Goal: Task Accomplishment & Management: Manage account settings

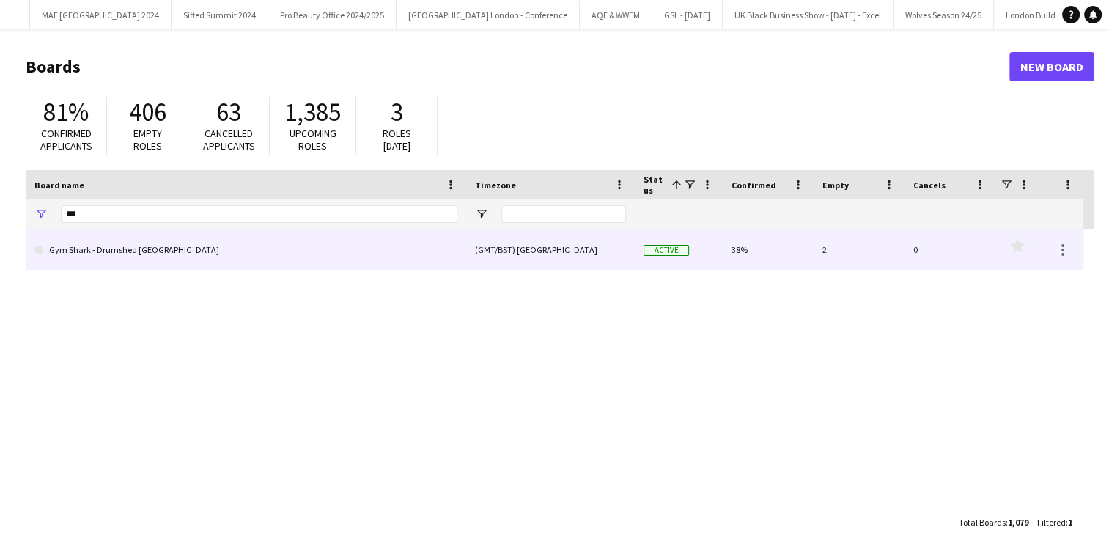
type input "***"
click at [119, 247] on link "Gym Shark - Drumshed [GEOGRAPHIC_DATA]" at bounding box center [245, 249] width 423 height 41
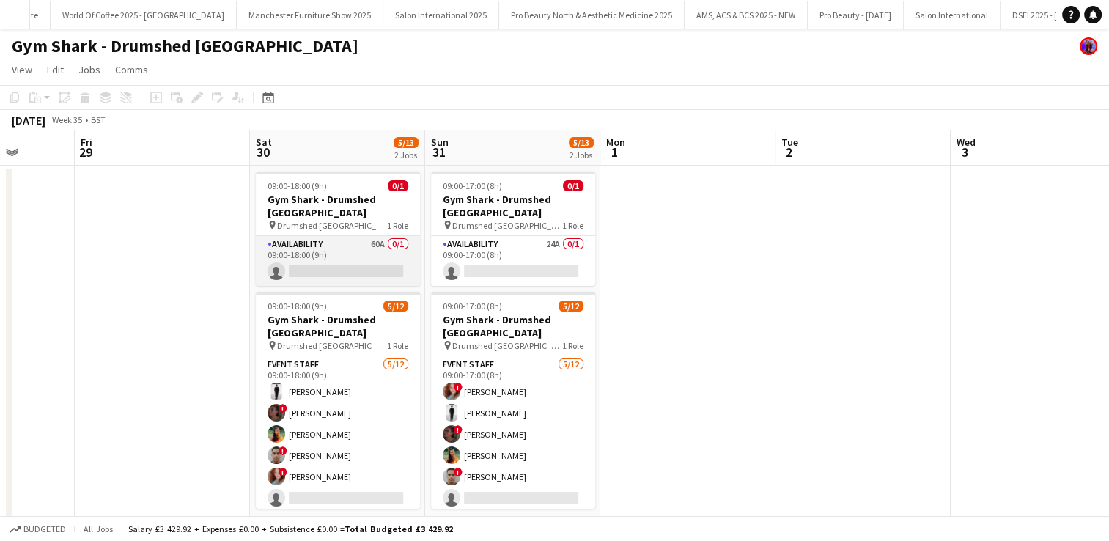
click at [364, 262] on app-card-role "Availability 60A 0/1 09:00-18:00 (9h) single-neutral-actions" at bounding box center [338, 261] width 164 height 50
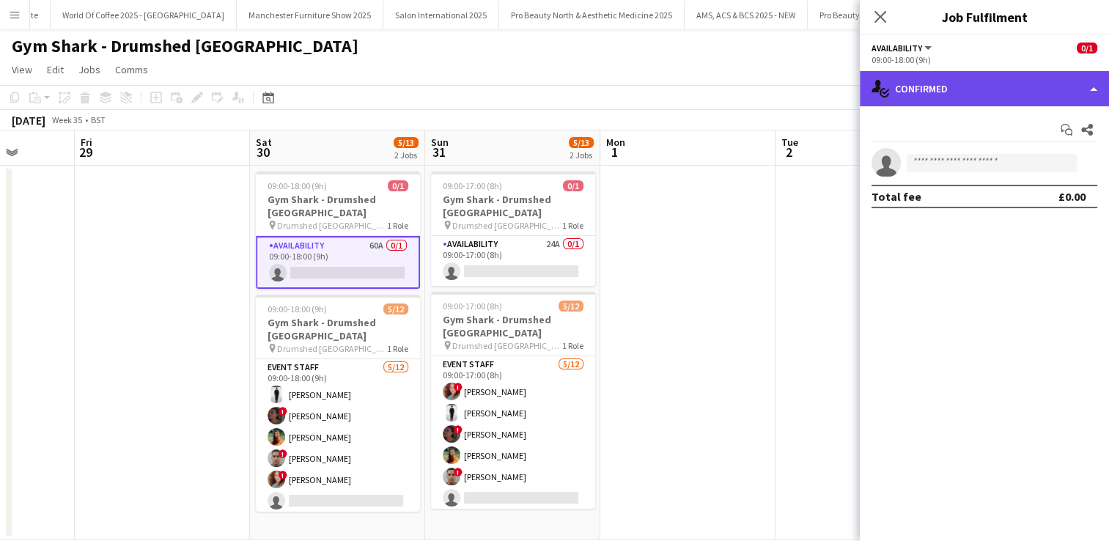
click at [949, 73] on div "single-neutral-actions-check-2 Confirmed" at bounding box center [984, 88] width 249 height 35
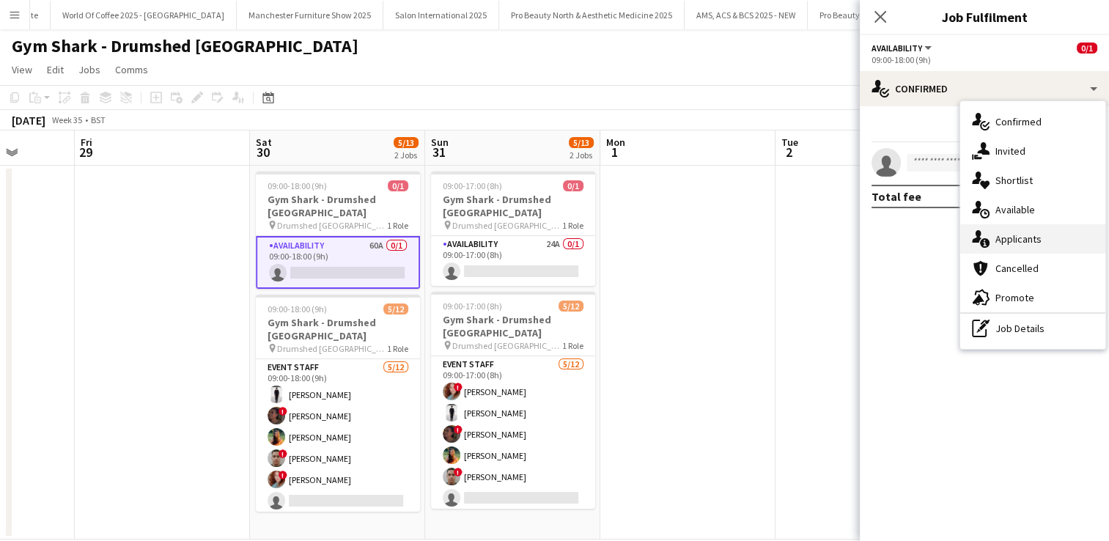
click at [1017, 229] on div "single-neutral-actions-information Applicants" at bounding box center [1032, 238] width 145 height 29
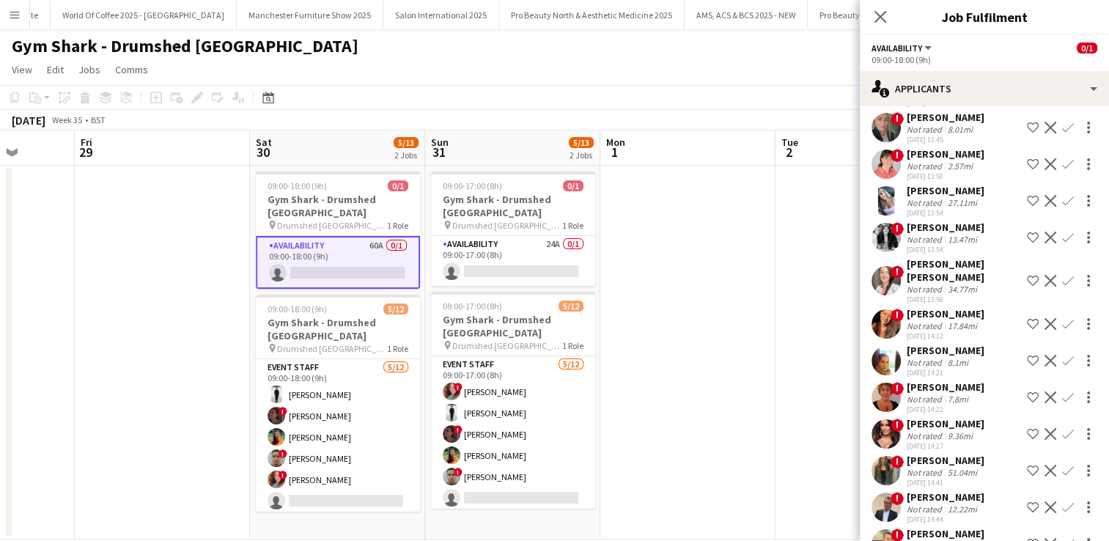
scroll to position [1068, 0]
click at [892, 201] on app-user-avatar at bounding box center [886, 201] width 29 height 29
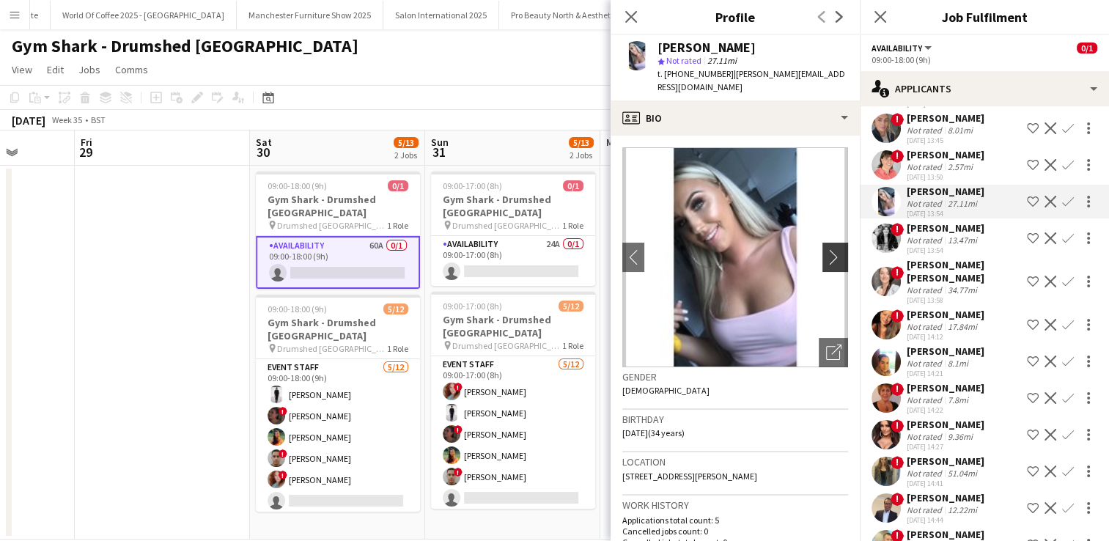
click at [826, 256] on app-icon "chevron-right" at bounding box center [837, 256] width 23 height 15
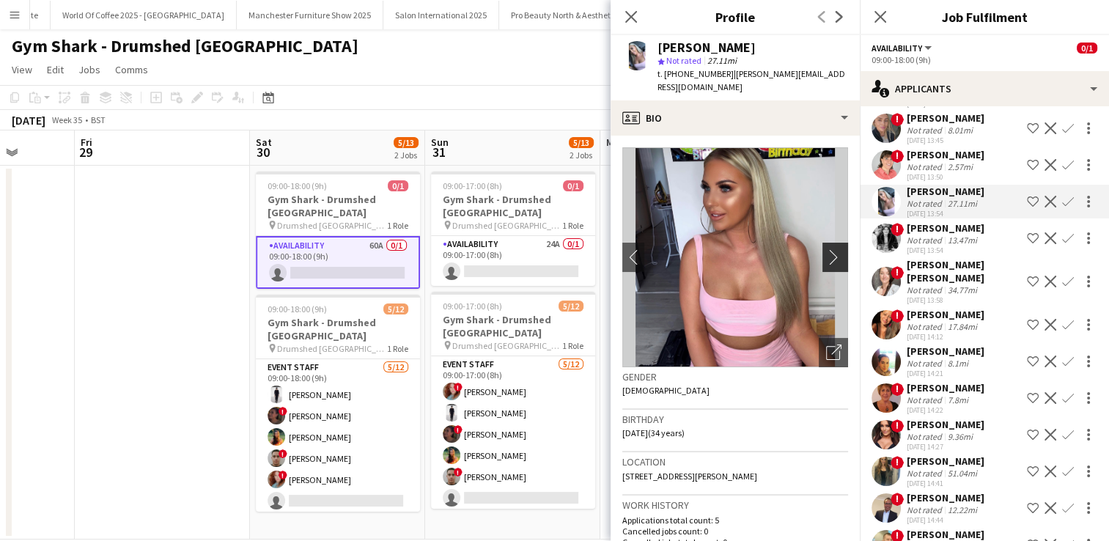
click at [826, 256] on app-icon "chevron-right" at bounding box center [837, 256] width 23 height 15
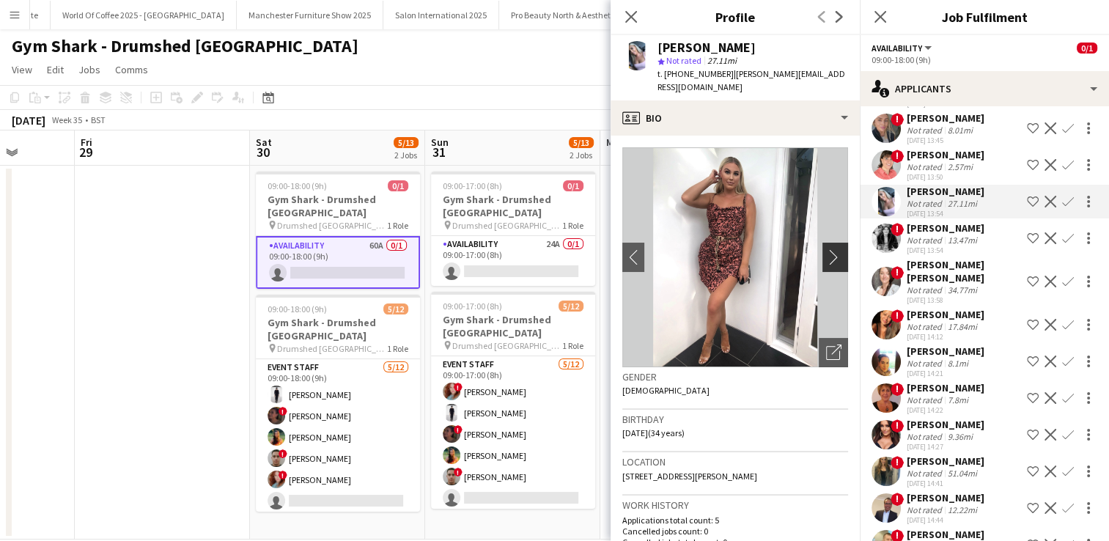
click at [826, 256] on app-icon "chevron-right" at bounding box center [837, 256] width 23 height 15
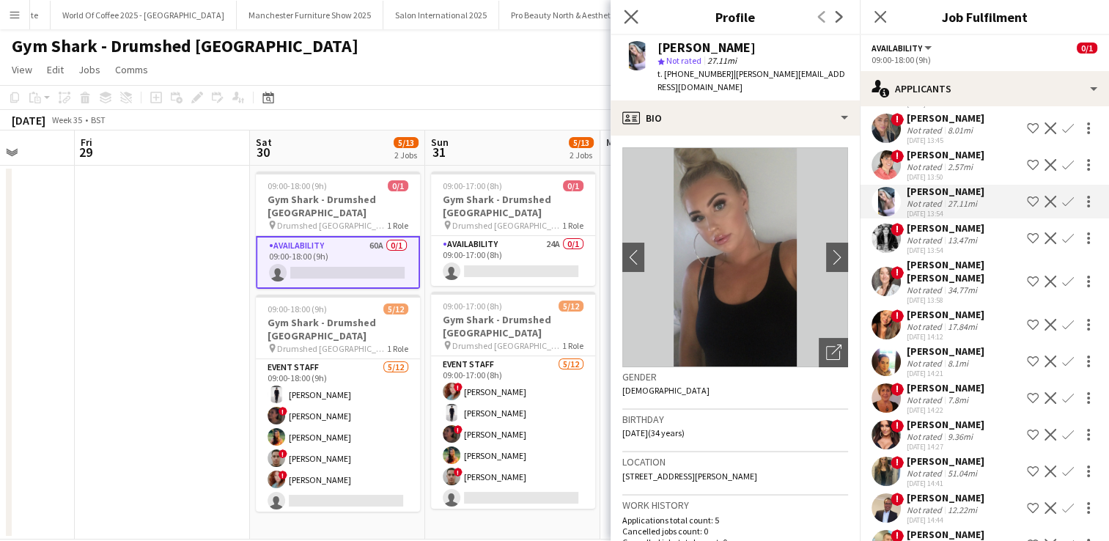
click at [626, 7] on app-icon "Close pop-in" at bounding box center [631, 17] width 21 height 21
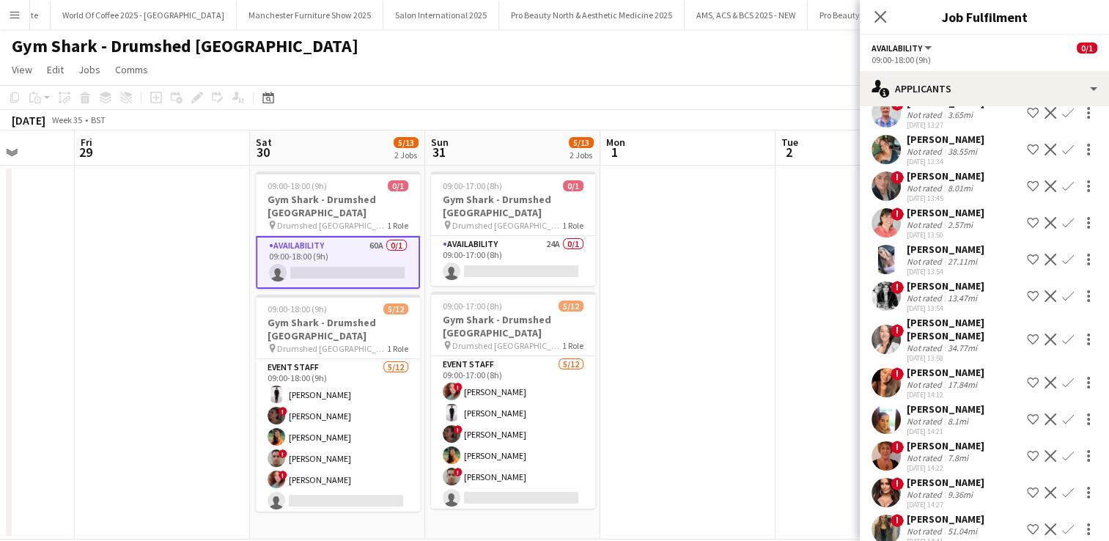
scroll to position [1006, 0]
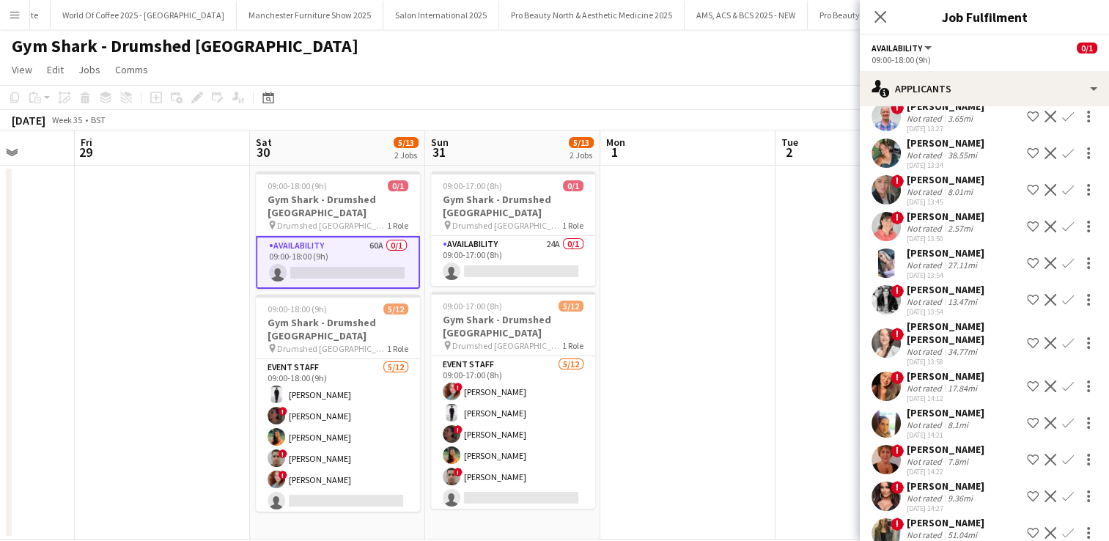
click at [884, 187] on app-user-avatar at bounding box center [886, 189] width 29 height 29
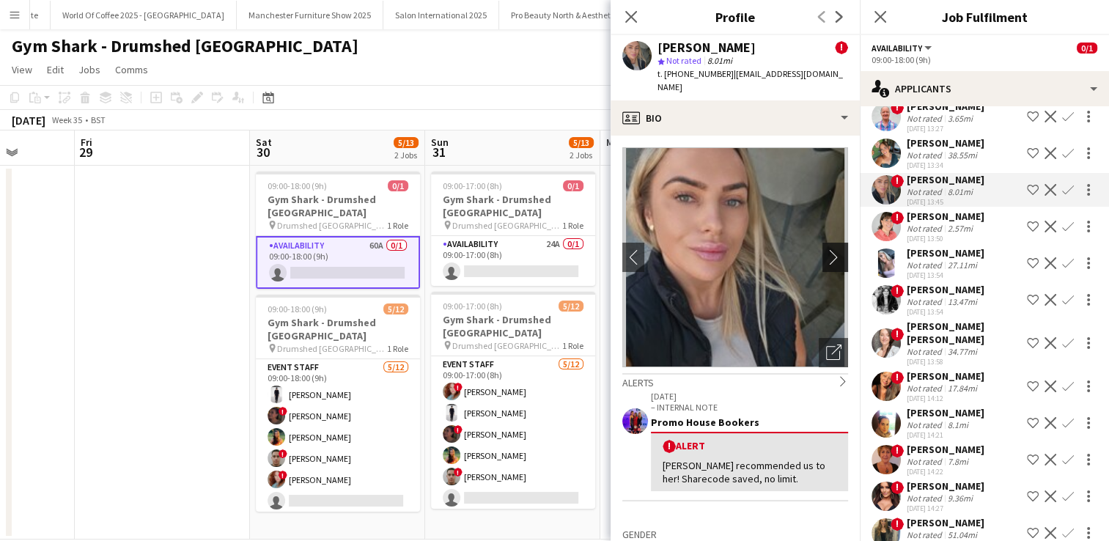
click at [826, 249] on app-icon "chevron-right" at bounding box center [837, 256] width 23 height 15
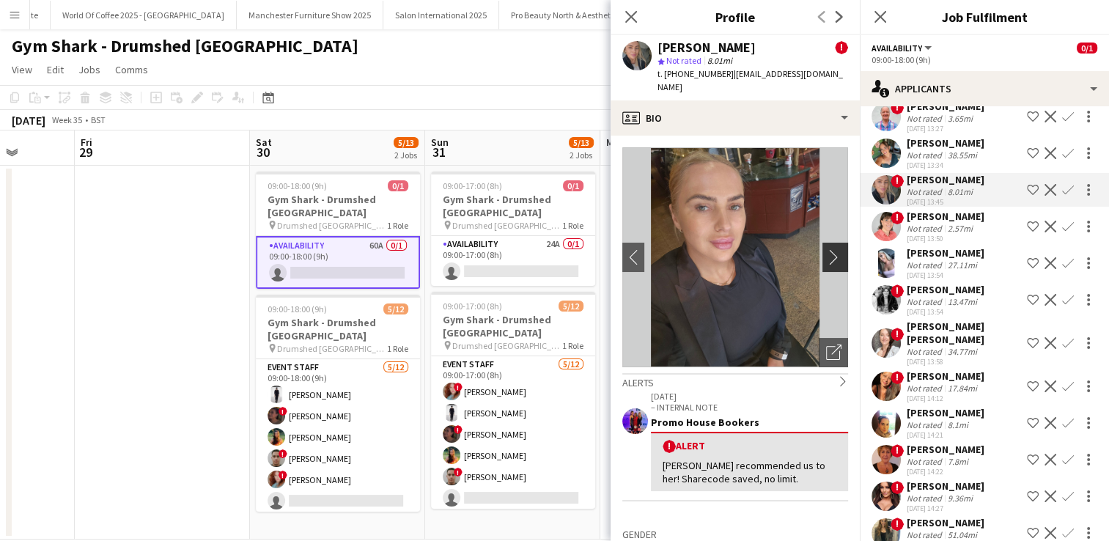
click at [826, 249] on app-icon "chevron-right" at bounding box center [837, 256] width 23 height 15
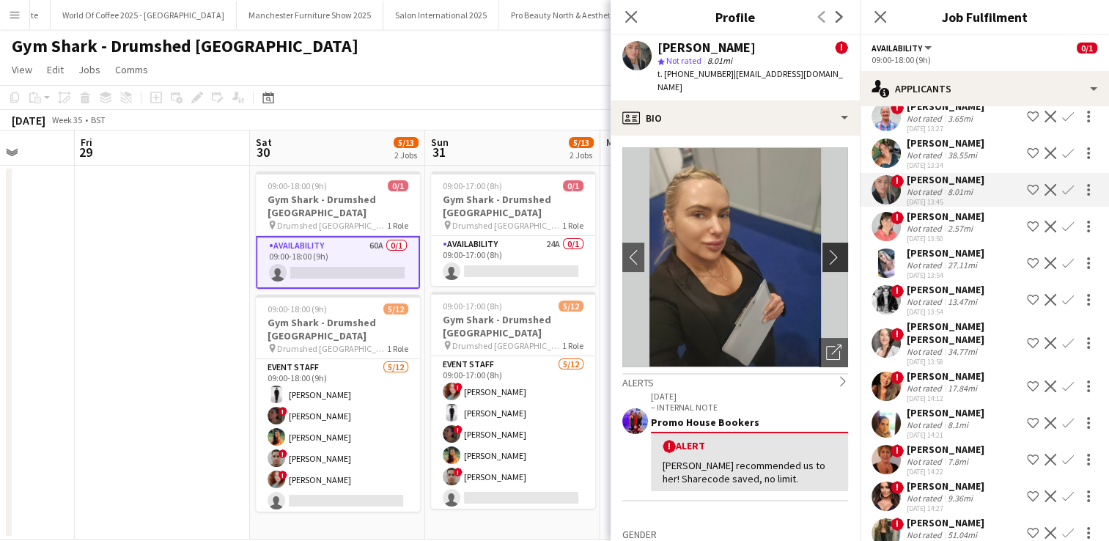
click at [826, 249] on app-icon "chevron-right" at bounding box center [837, 256] width 23 height 15
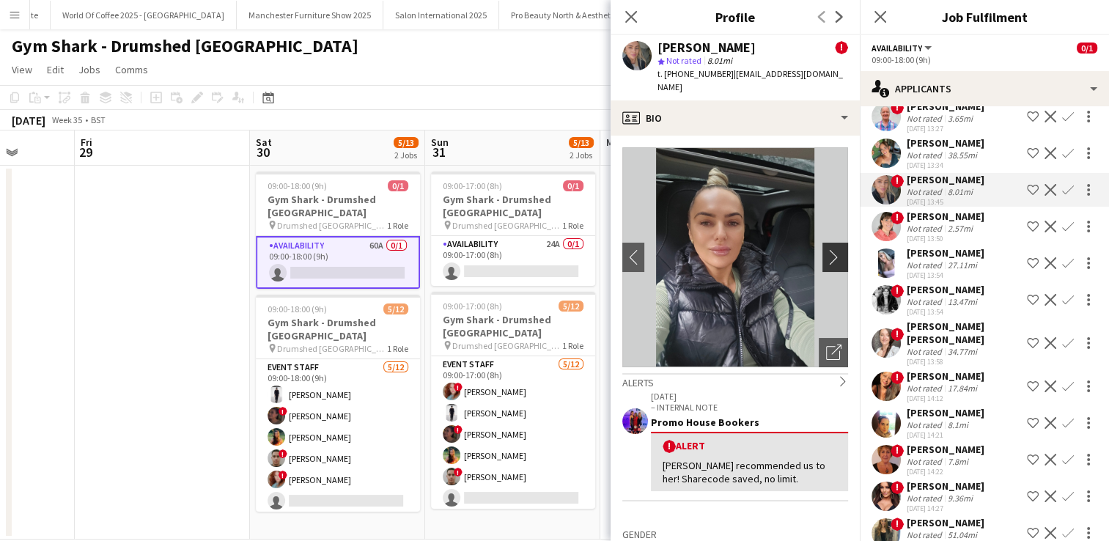
click at [826, 249] on app-icon "chevron-right" at bounding box center [837, 256] width 23 height 15
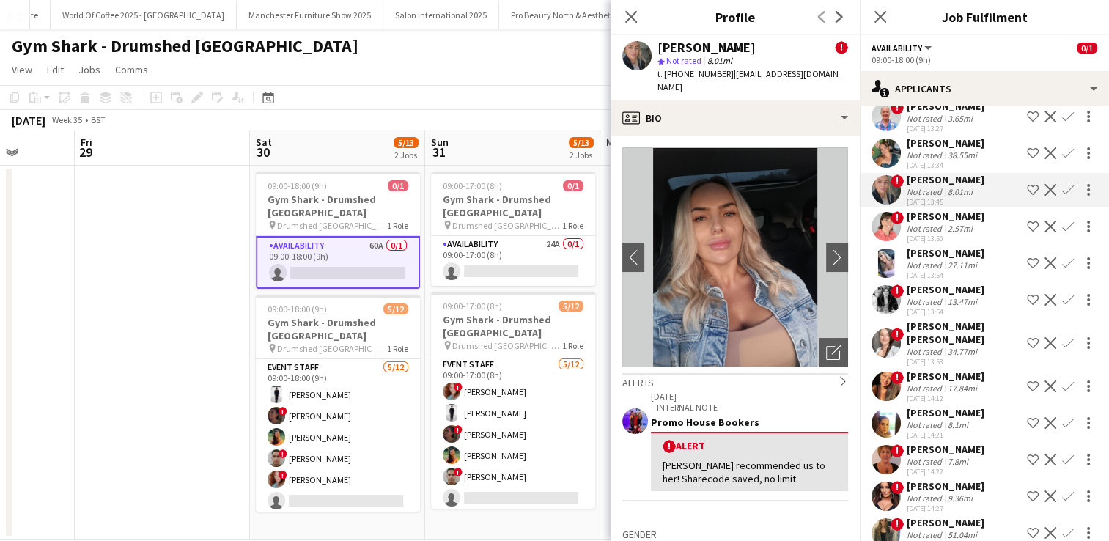
click at [884, 158] on app-user-avatar at bounding box center [886, 153] width 29 height 29
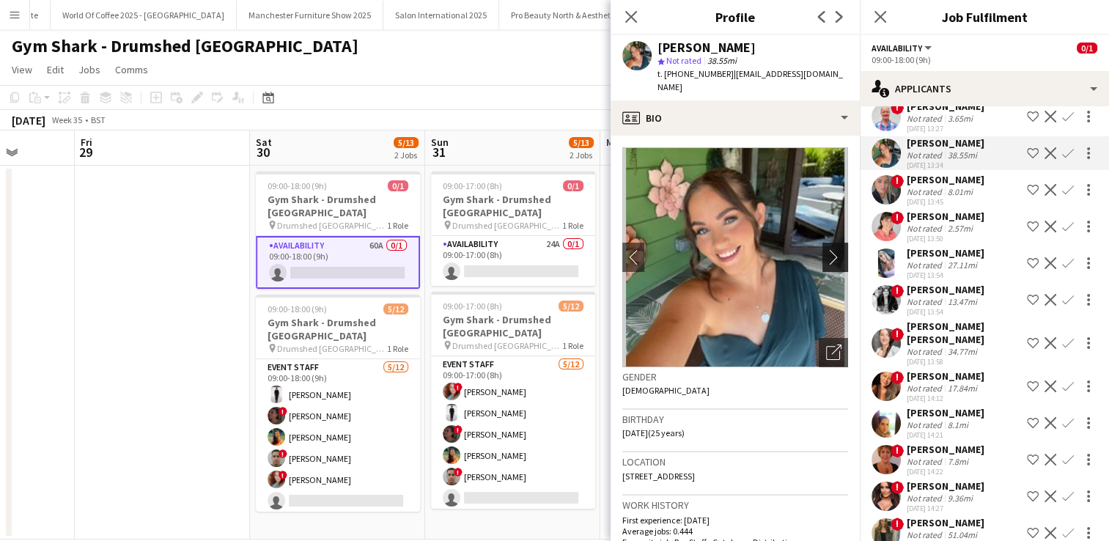
click at [826, 249] on app-icon "chevron-right" at bounding box center [837, 256] width 23 height 15
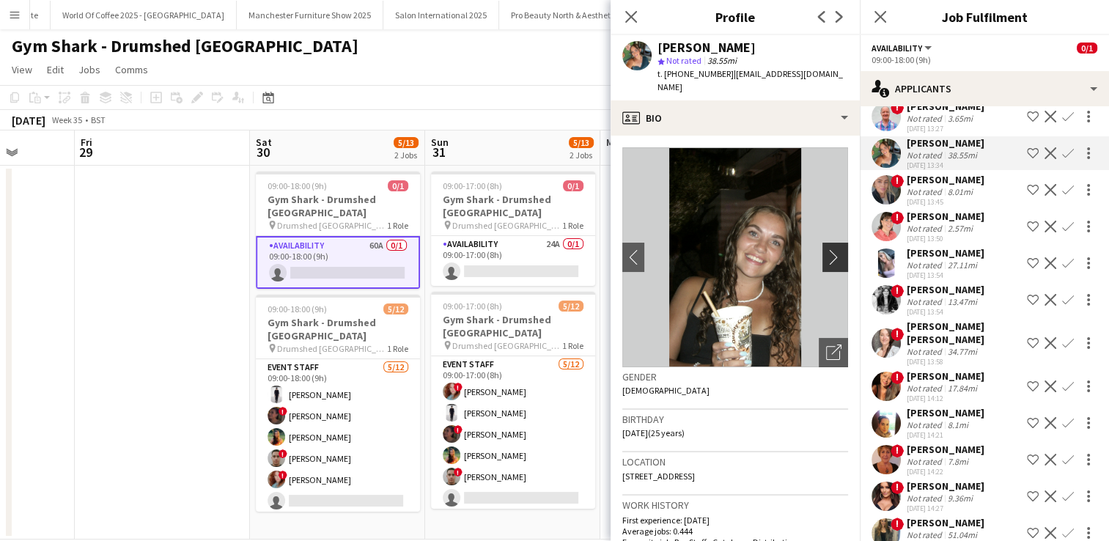
click at [826, 249] on app-icon "chevron-right" at bounding box center [837, 256] width 23 height 15
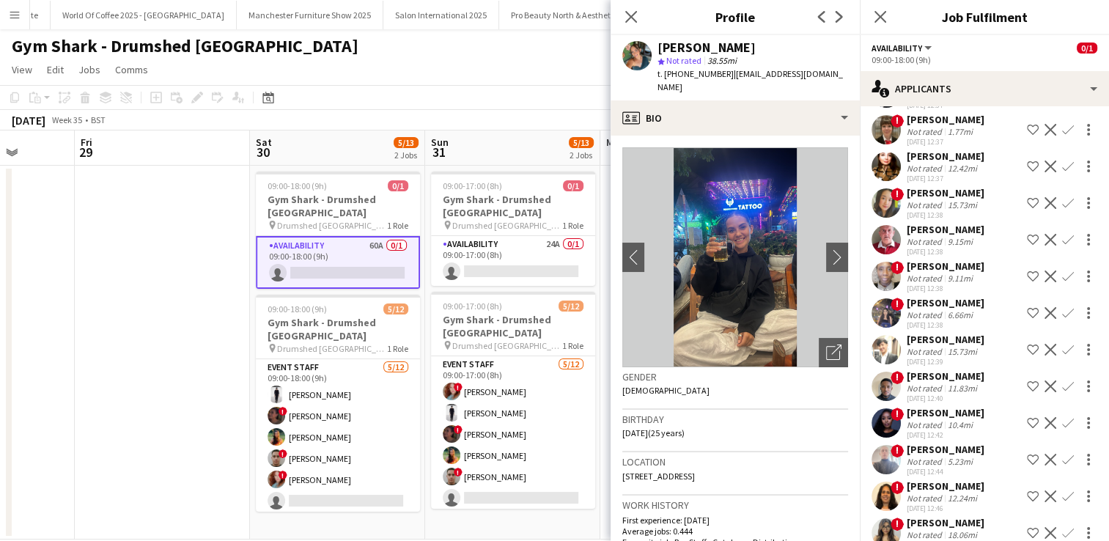
scroll to position [247, 0]
click at [884, 205] on app-user-avatar at bounding box center [886, 202] width 29 height 29
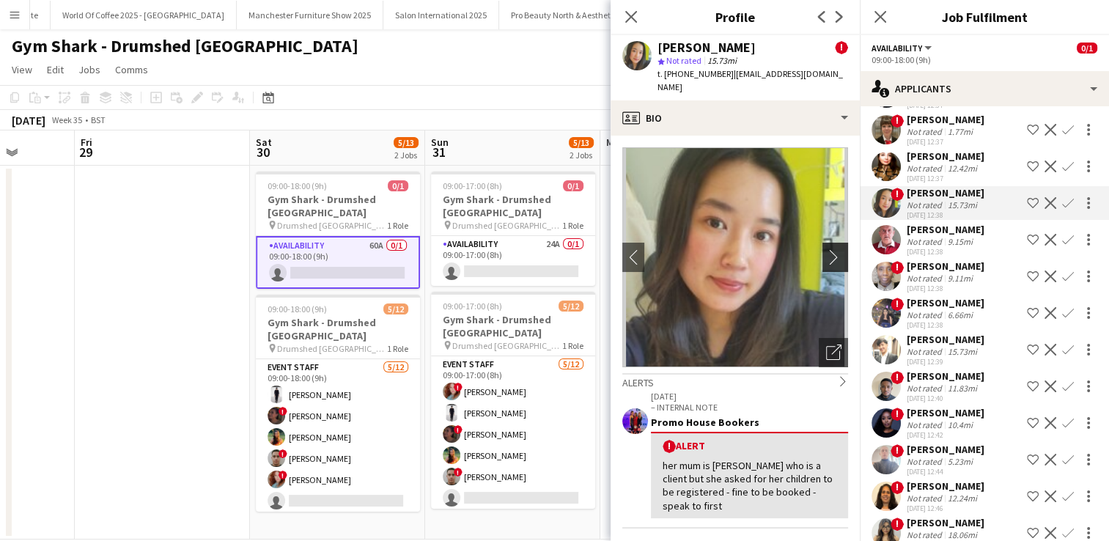
click at [827, 249] on app-icon "chevron-right" at bounding box center [837, 256] width 23 height 15
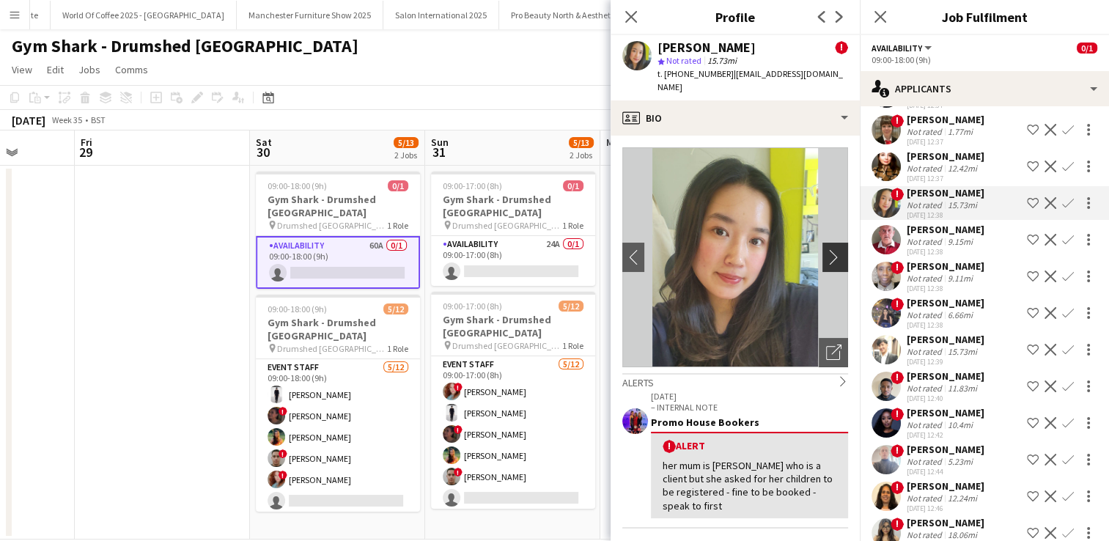
click at [827, 249] on app-icon "chevron-right" at bounding box center [837, 256] width 23 height 15
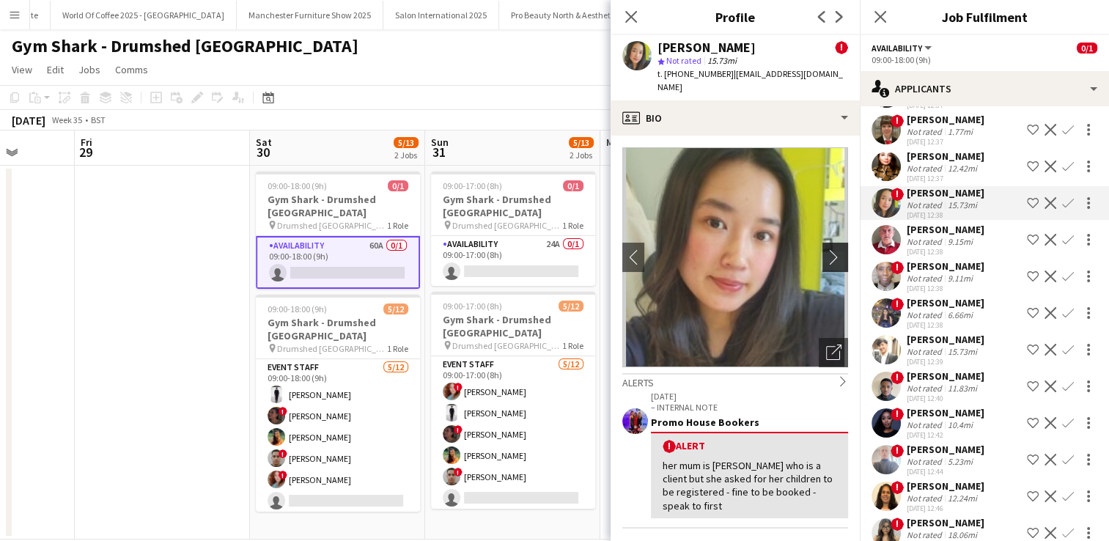
click at [827, 249] on app-icon "chevron-right" at bounding box center [837, 256] width 23 height 15
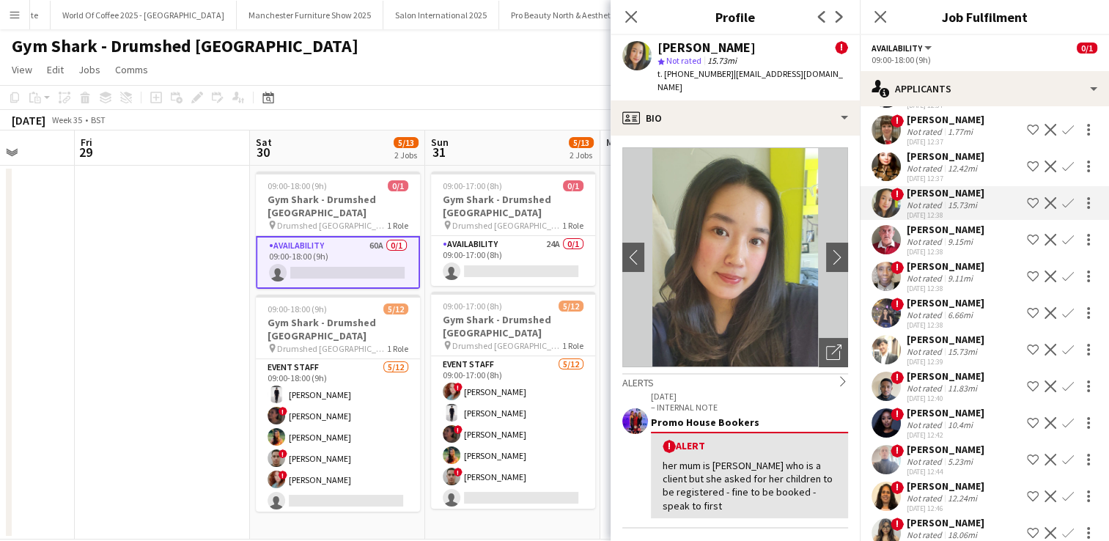
click at [883, 169] on app-user-avatar at bounding box center [886, 166] width 29 height 29
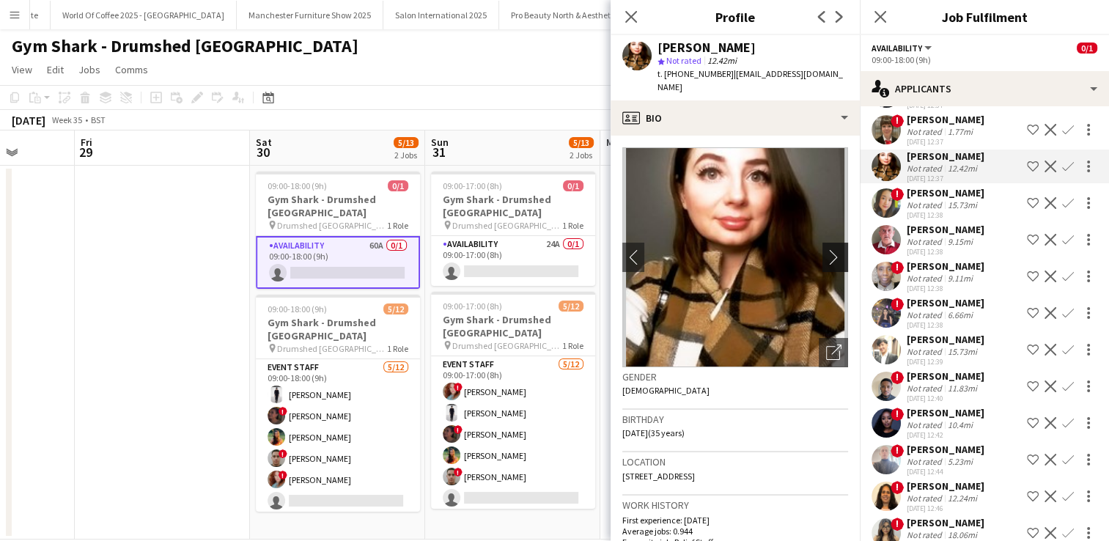
click at [826, 249] on app-icon "chevron-right" at bounding box center [837, 256] width 23 height 15
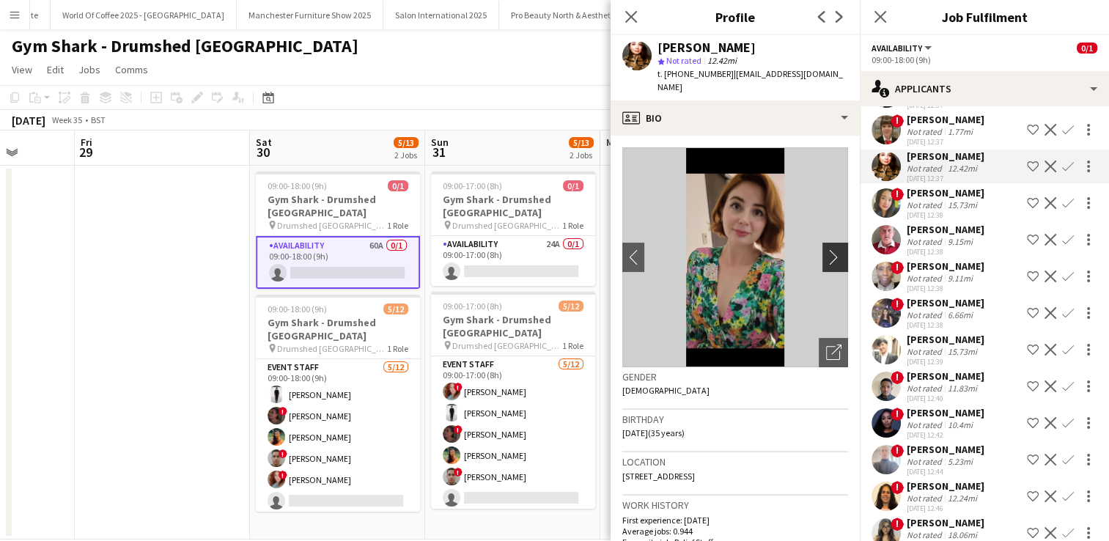
click at [826, 249] on app-icon "chevron-right" at bounding box center [837, 256] width 23 height 15
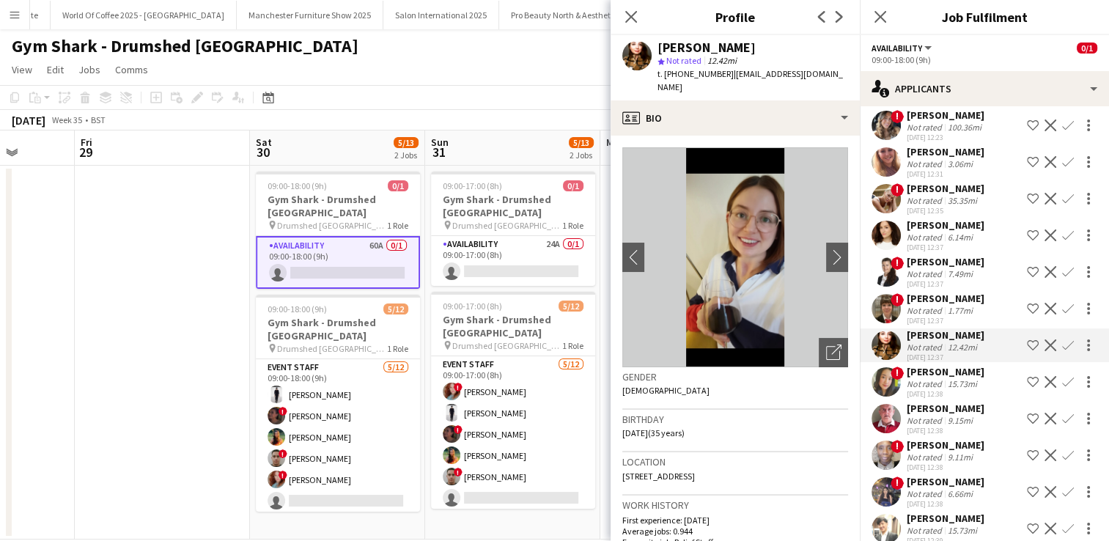
scroll to position [59, 0]
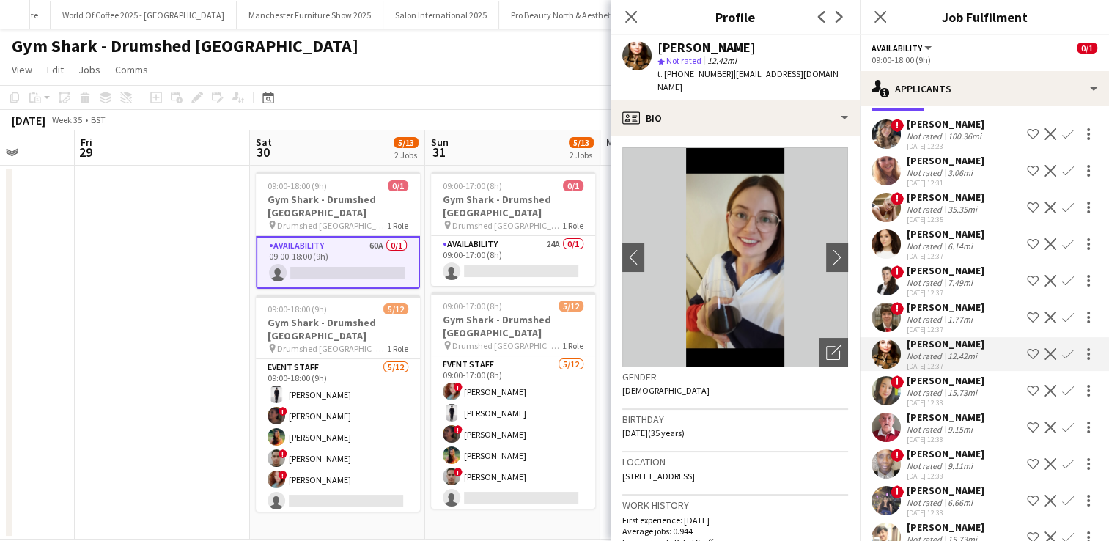
click at [891, 207] on app-user-avatar at bounding box center [886, 207] width 29 height 29
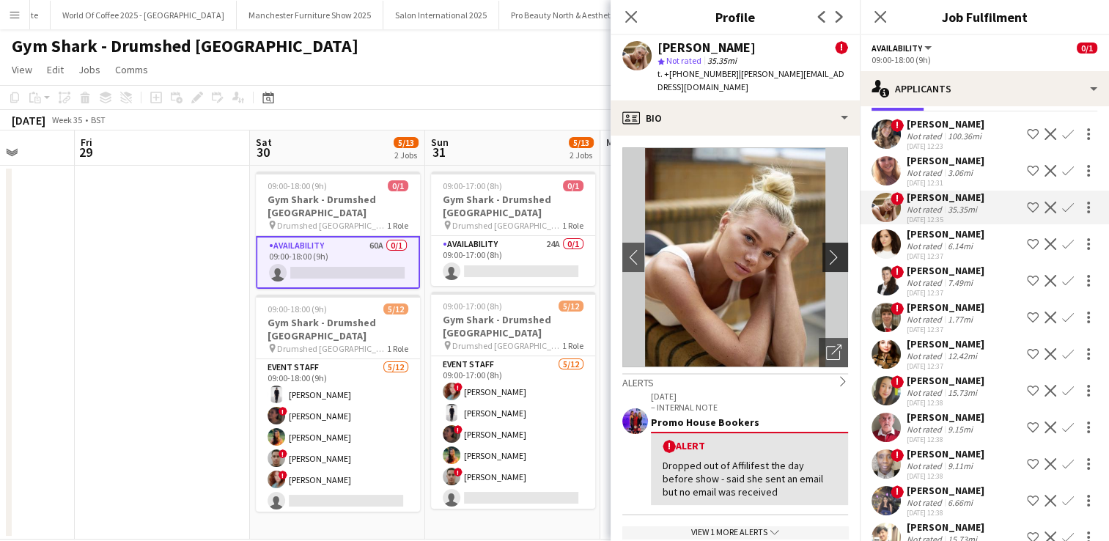
click at [826, 249] on app-icon "chevron-right" at bounding box center [837, 256] width 23 height 15
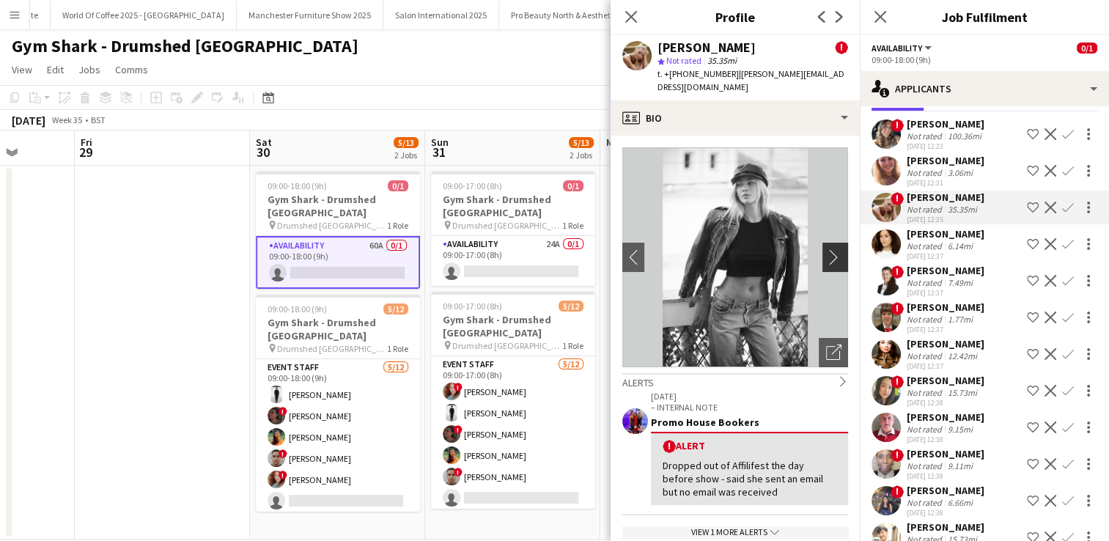
click at [826, 249] on app-icon "chevron-right" at bounding box center [837, 256] width 23 height 15
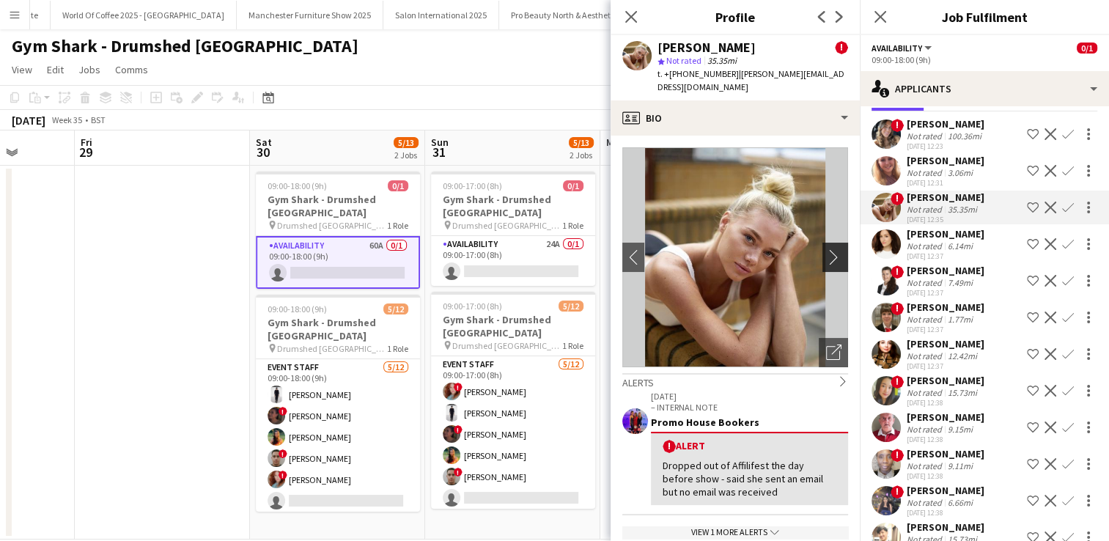
click at [826, 249] on app-icon "chevron-right" at bounding box center [837, 256] width 23 height 15
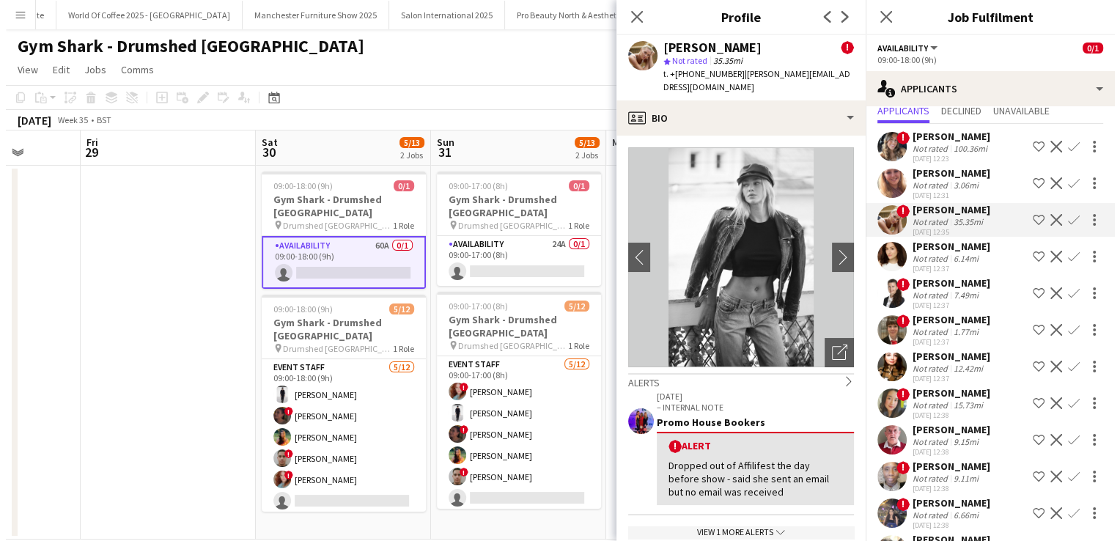
scroll to position [46, 0]
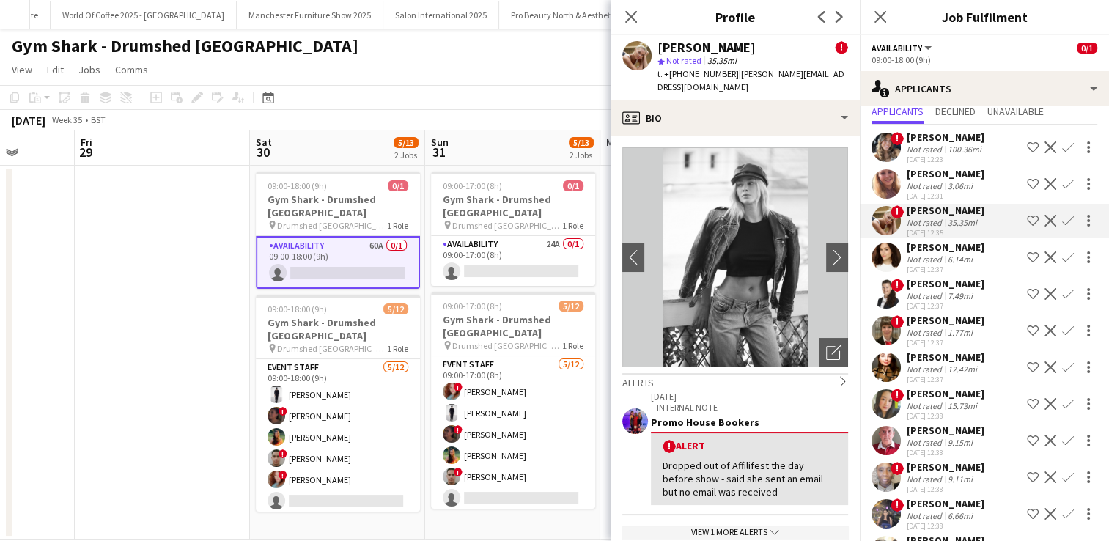
click at [888, 151] on app-user-avatar at bounding box center [886, 147] width 29 height 29
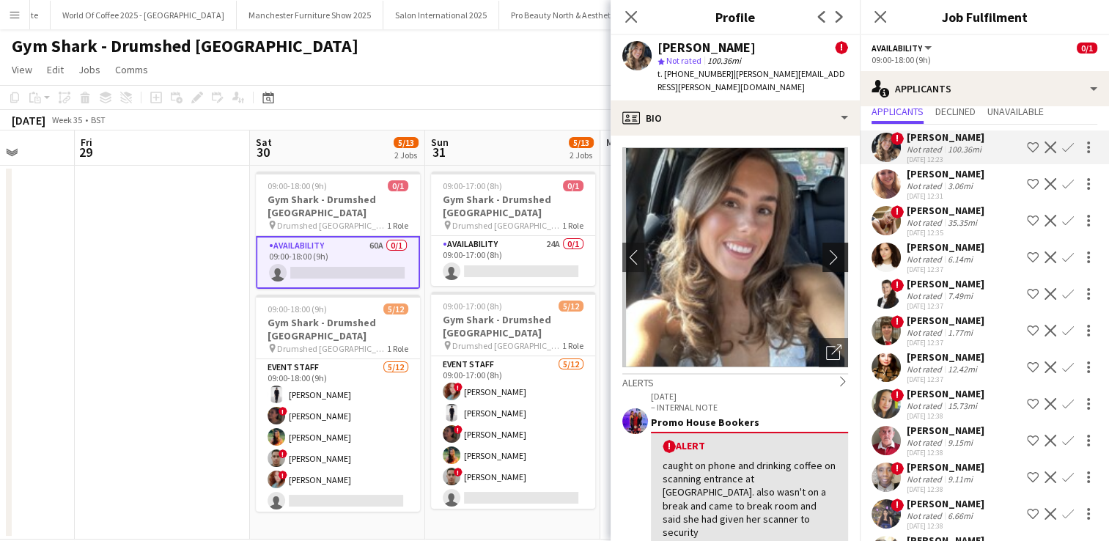
click at [826, 249] on app-icon "chevron-right" at bounding box center [837, 256] width 23 height 15
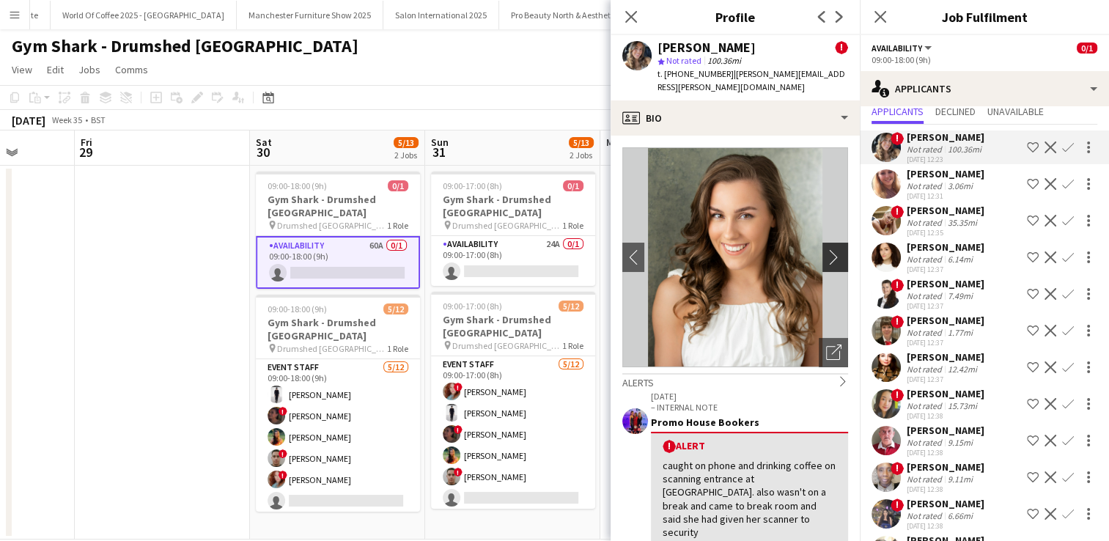
click at [826, 249] on app-icon "chevron-right" at bounding box center [837, 256] width 23 height 15
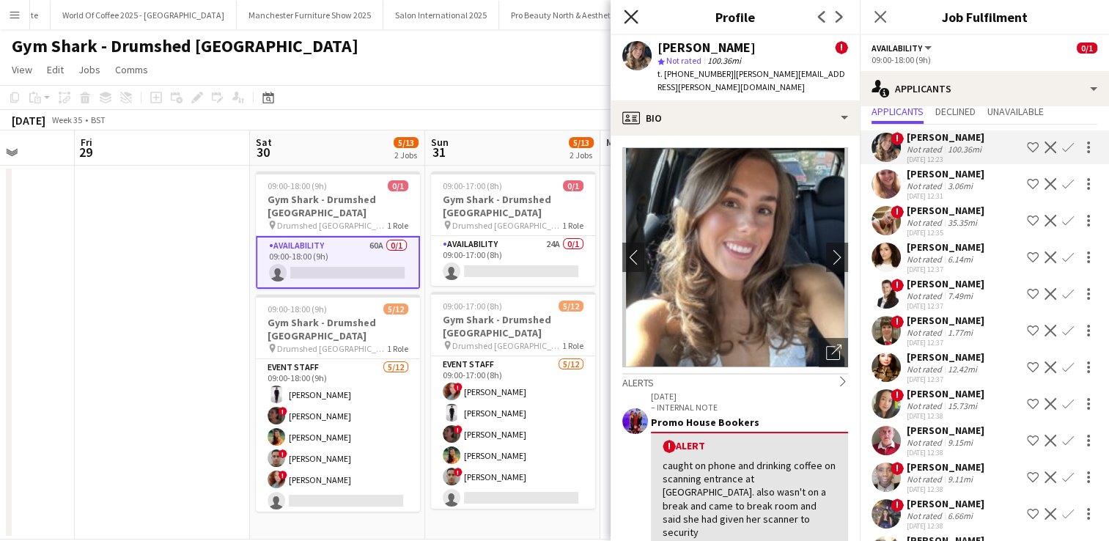
click at [633, 20] on icon at bounding box center [631, 17] width 14 height 14
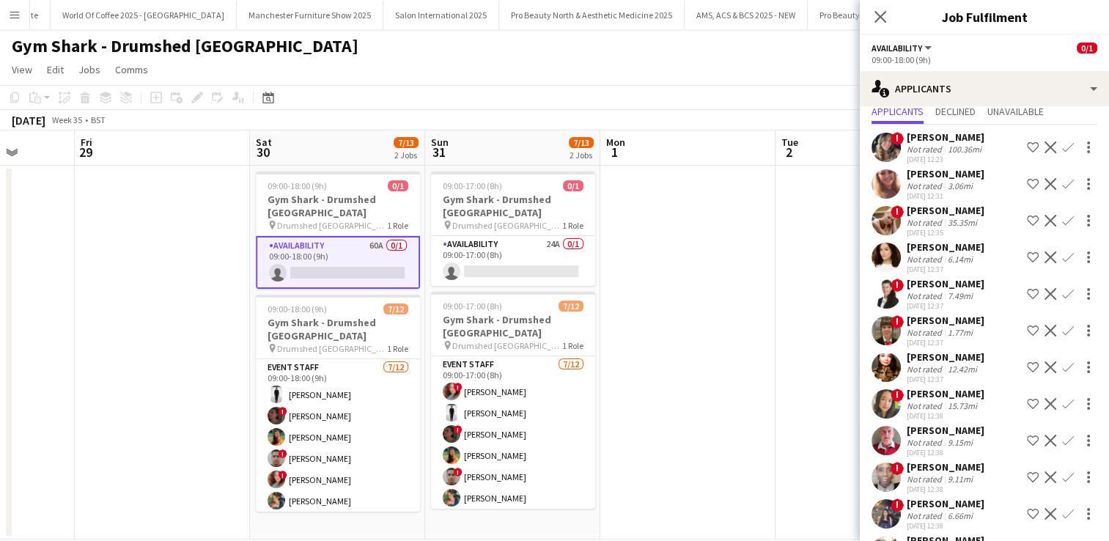
click at [6, 10] on button "Menu" at bounding box center [14, 14] width 29 height 29
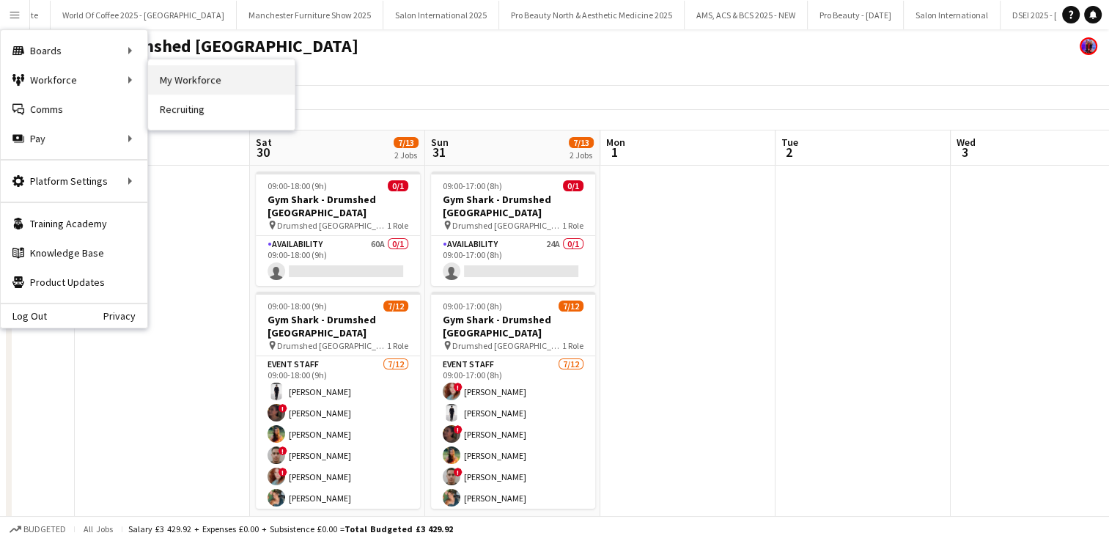
click at [204, 86] on link "My Workforce" at bounding box center [221, 79] width 147 height 29
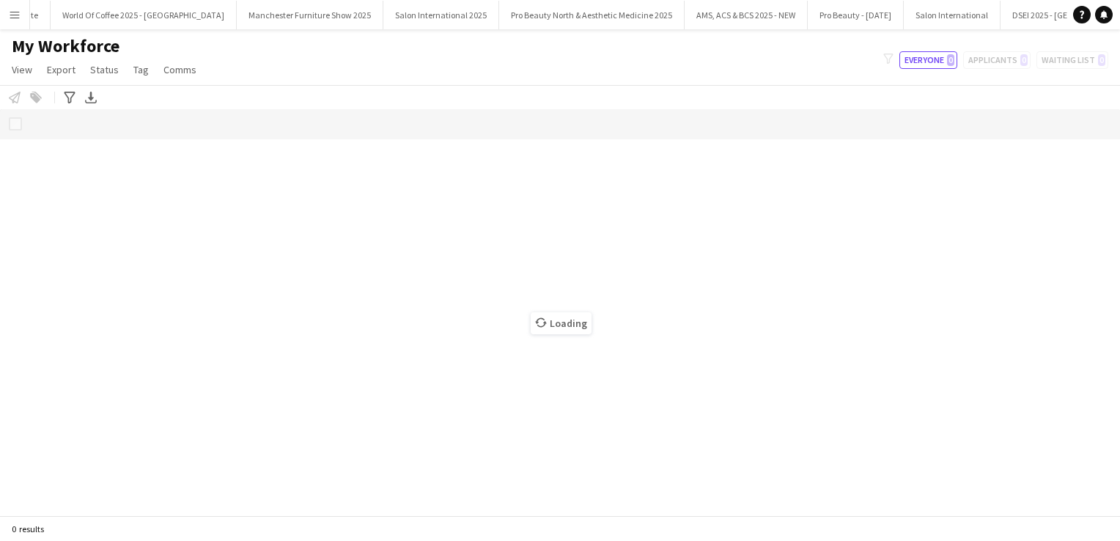
scroll to position [0, 22977]
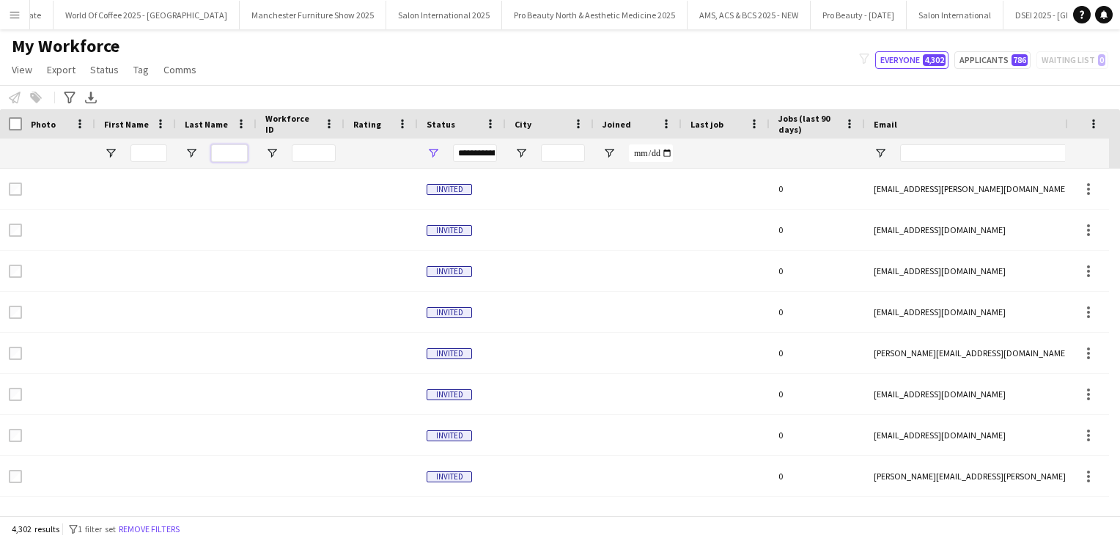
click at [220, 149] on input "Last Name Filter Input" at bounding box center [229, 153] width 37 height 18
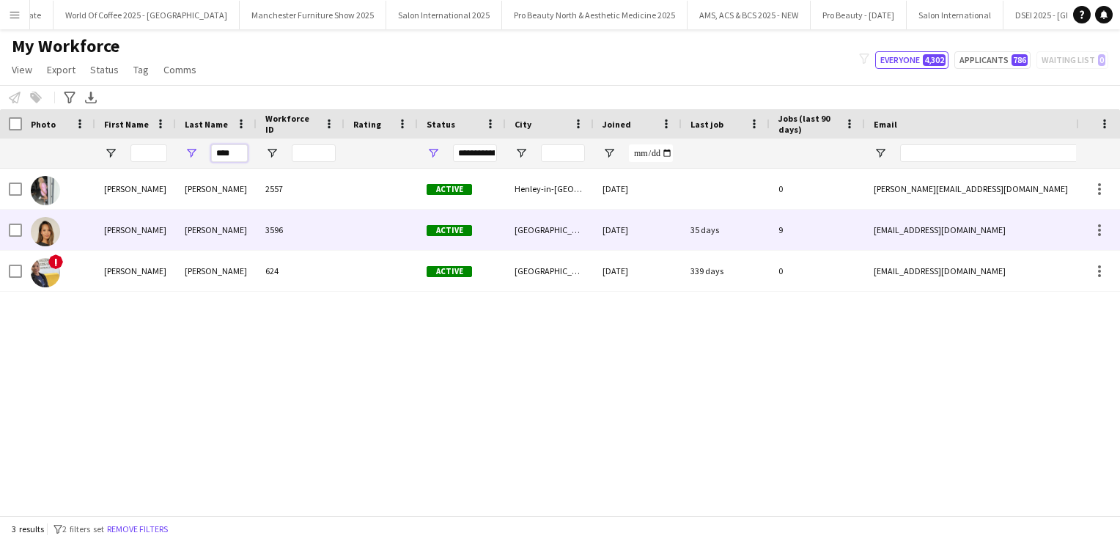
type input "****"
click at [145, 229] on div "[PERSON_NAME]" at bounding box center [135, 230] width 81 height 40
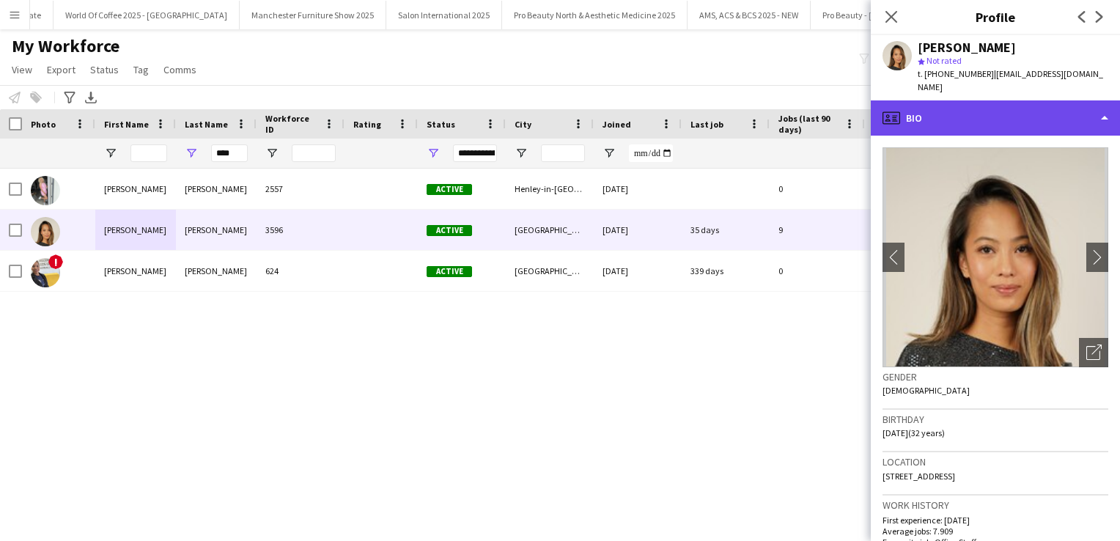
click at [1022, 113] on div "profile Bio" at bounding box center [995, 117] width 249 height 35
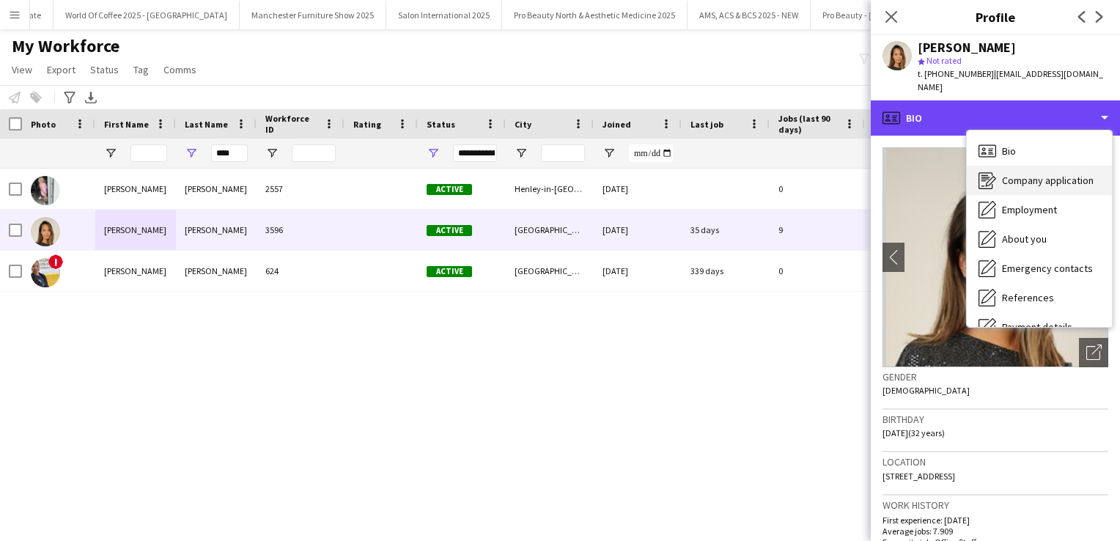
scroll to position [167, 0]
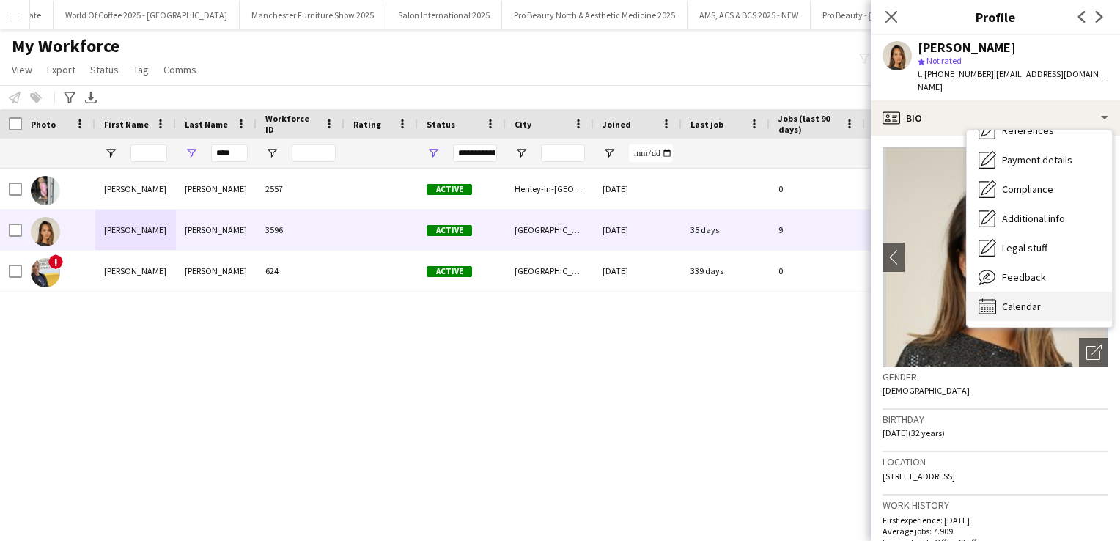
click at [1036, 300] on span "Calendar" at bounding box center [1021, 306] width 39 height 13
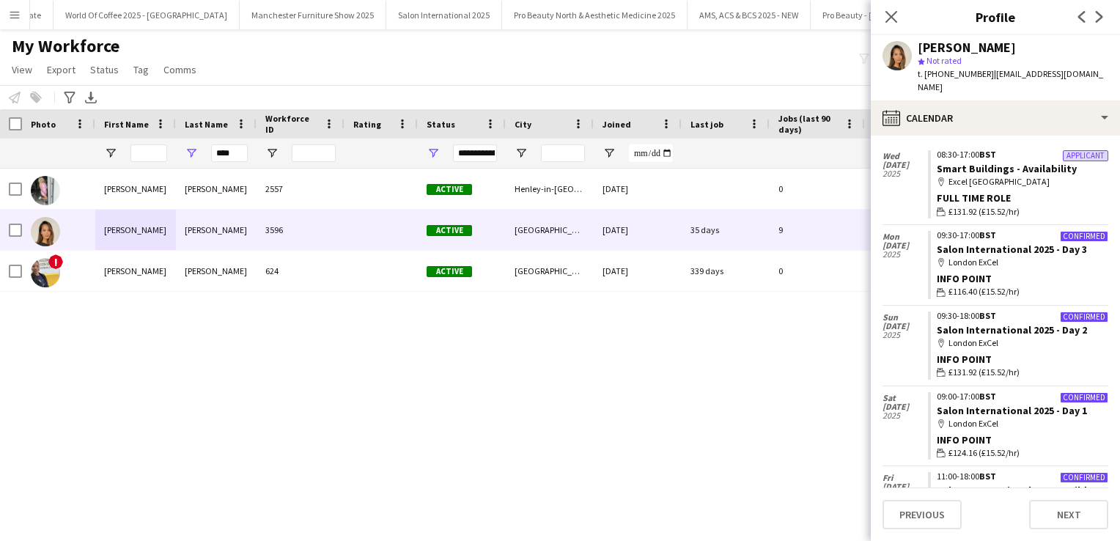
scroll to position [0, 0]
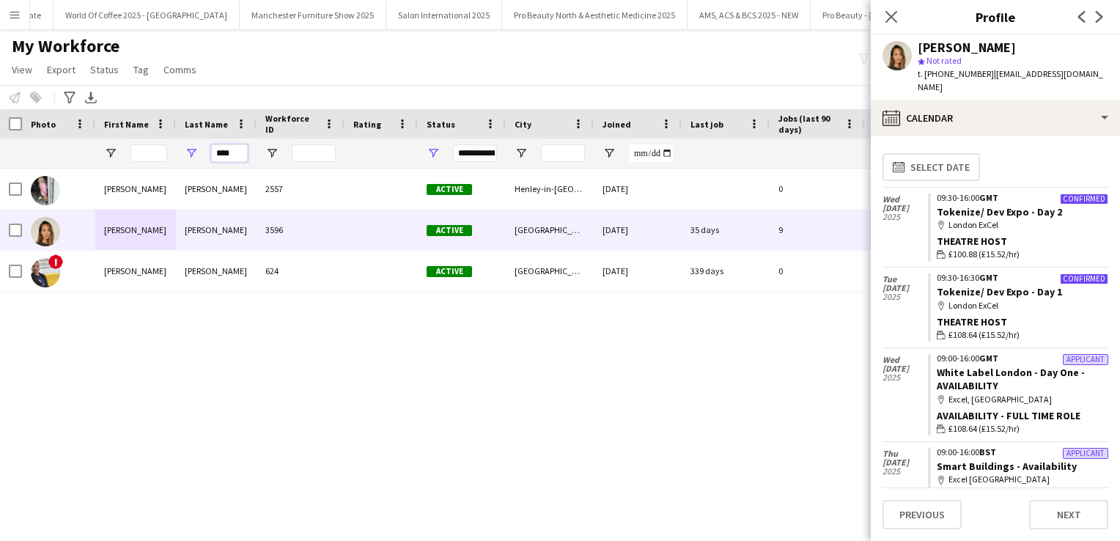
drag, startPoint x: 235, startPoint y: 150, endPoint x: 196, endPoint y: 146, distance: 39.1
click at [196, 146] on div "****" at bounding box center [216, 153] width 81 height 29
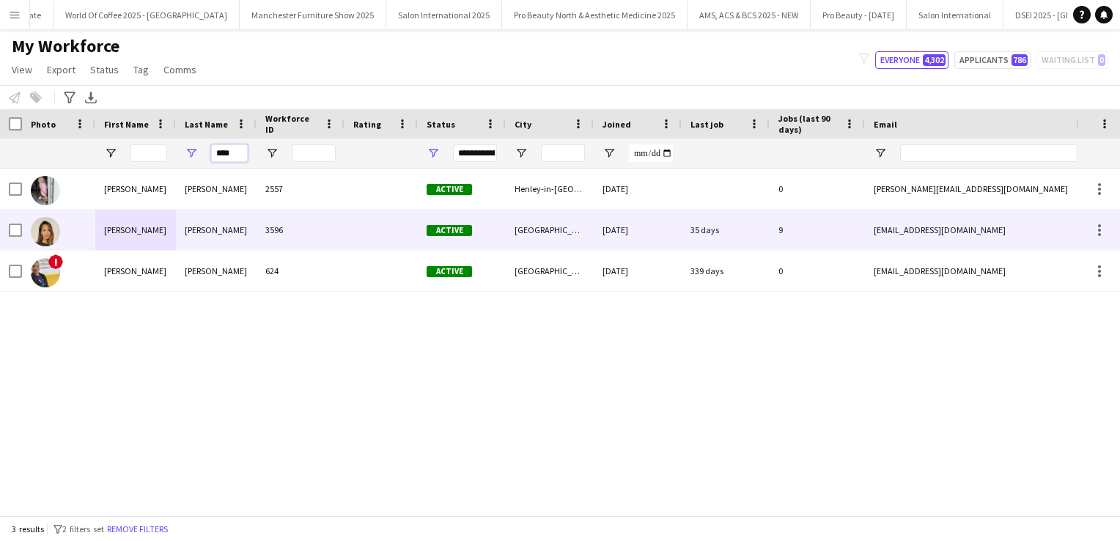
type input "****"
click at [173, 234] on div "[PERSON_NAME]" at bounding box center [135, 230] width 81 height 40
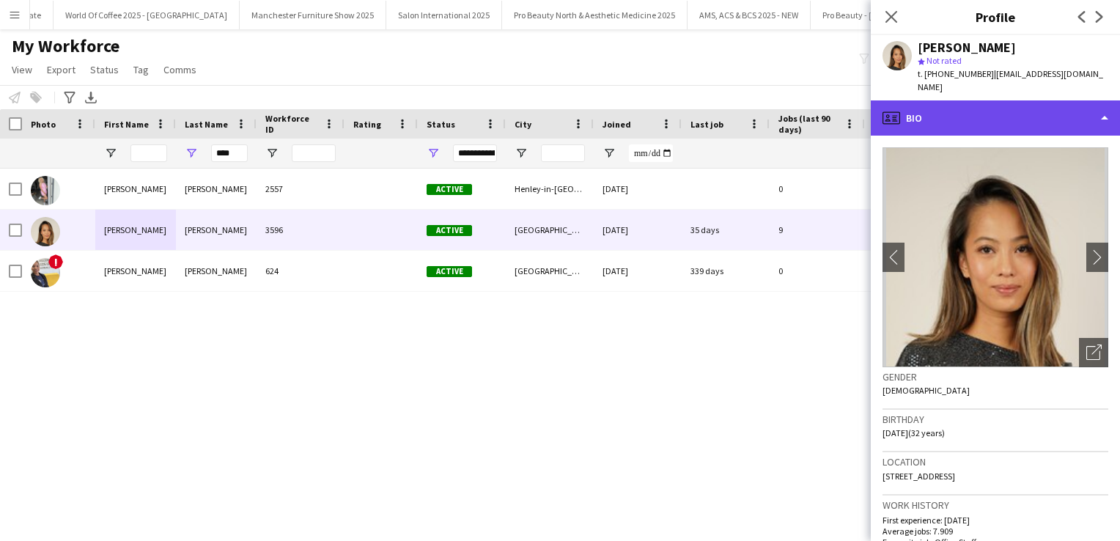
click at [1035, 115] on div "profile Bio" at bounding box center [995, 117] width 249 height 35
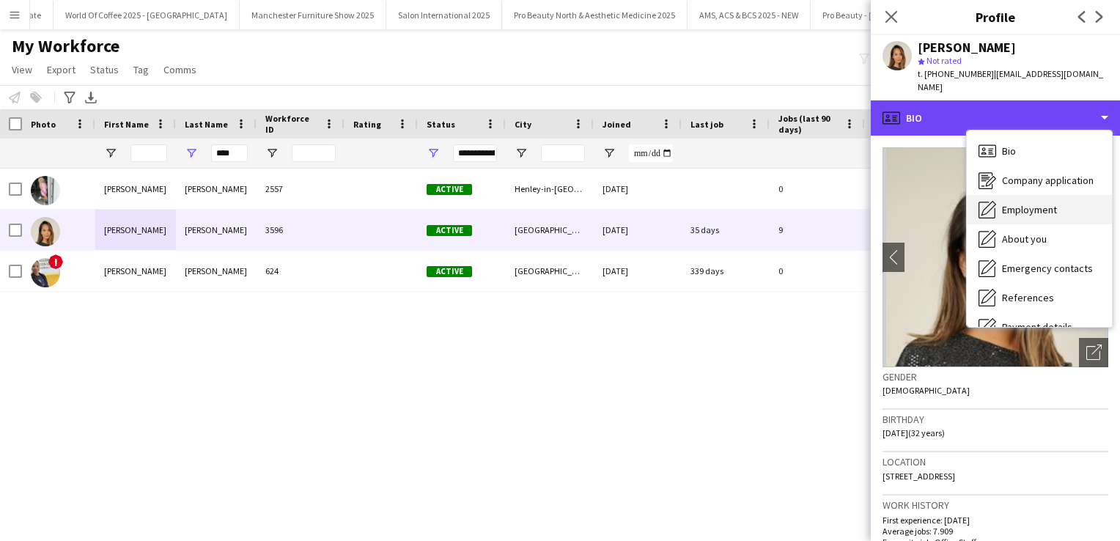
scroll to position [167, 0]
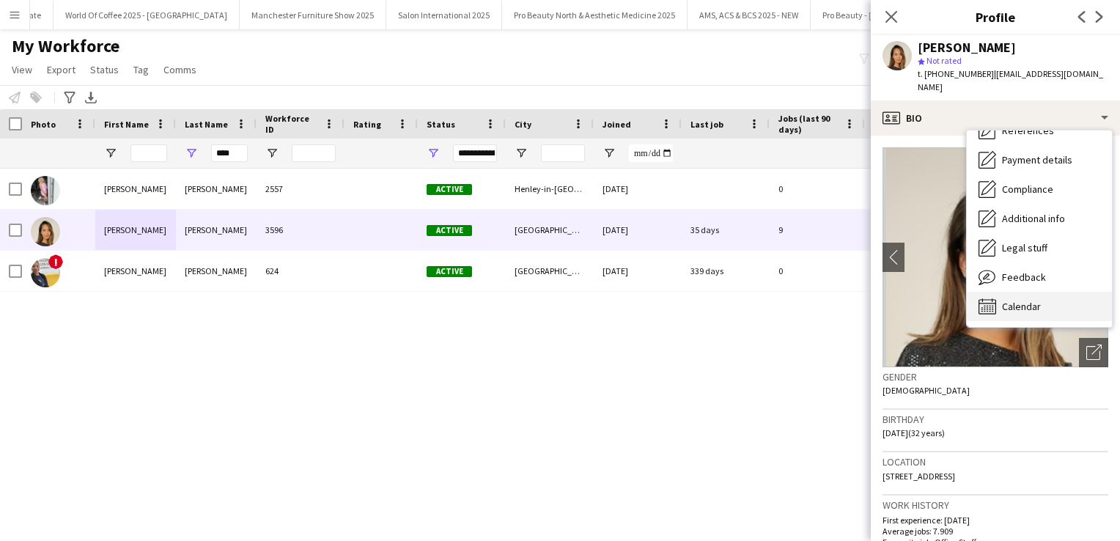
click at [1038, 306] on div "Calendar Calendar" at bounding box center [1039, 306] width 145 height 29
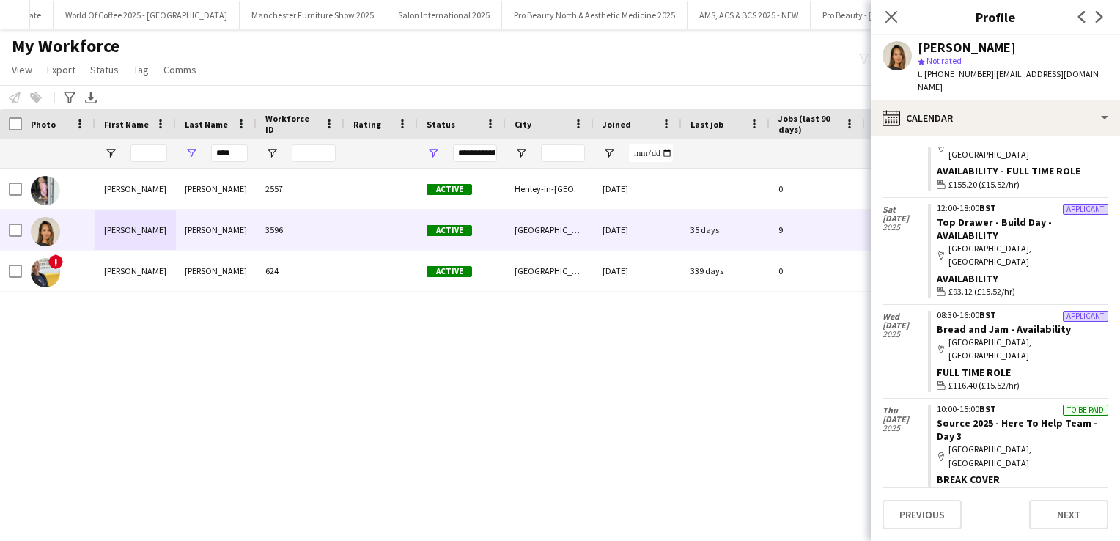
scroll to position [1086, 0]
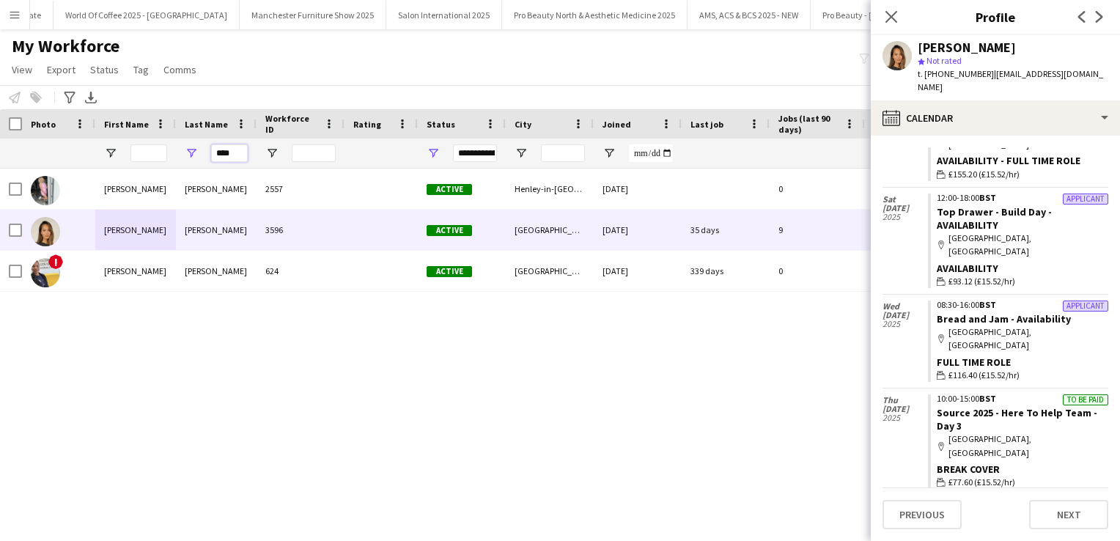
drag, startPoint x: 243, startPoint y: 158, endPoint x: 174, endPoint y: 145, distance: 69.4
click at [174, 145] on div "****" at bounding box center [794, 153] width 1589 height 29
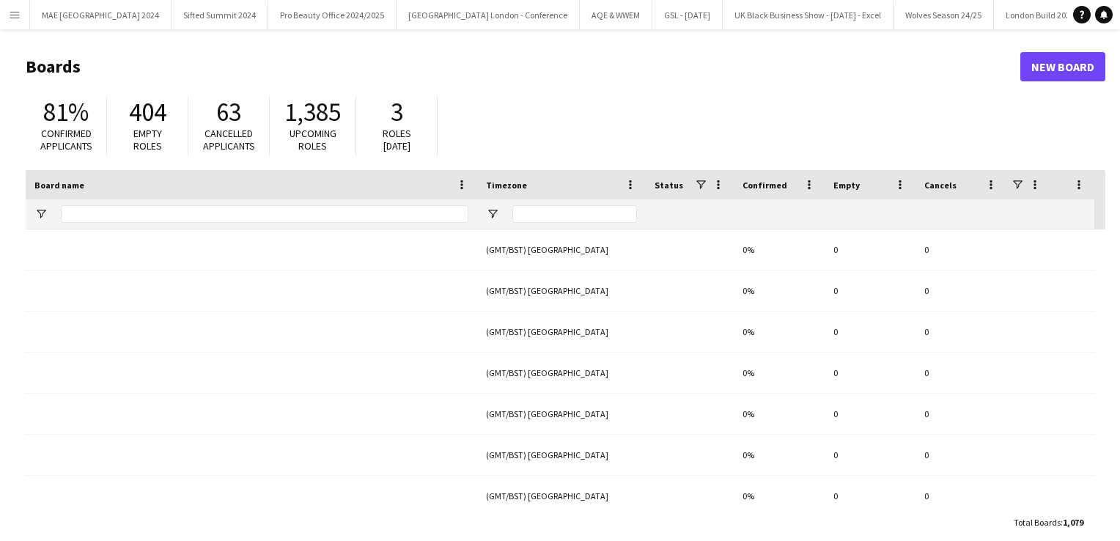
type input "***"
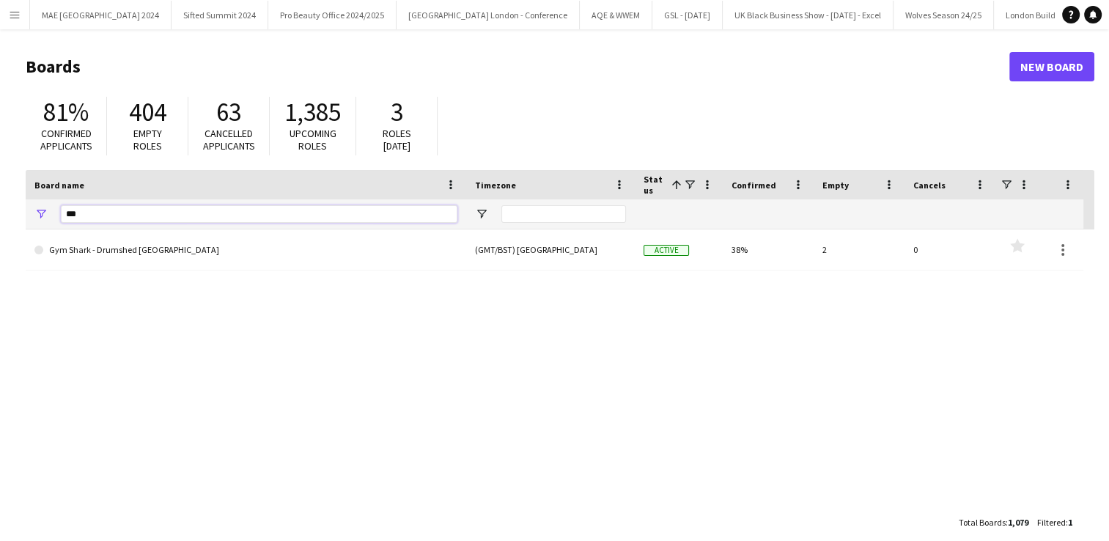
drag, startPoint x: 97, startPoint y: 207, endPoint x: 34, endPoint y: 207, distance: 62.3
click at [34, 207] on div "***" at bounding box center [246, 213] width 441 height 29
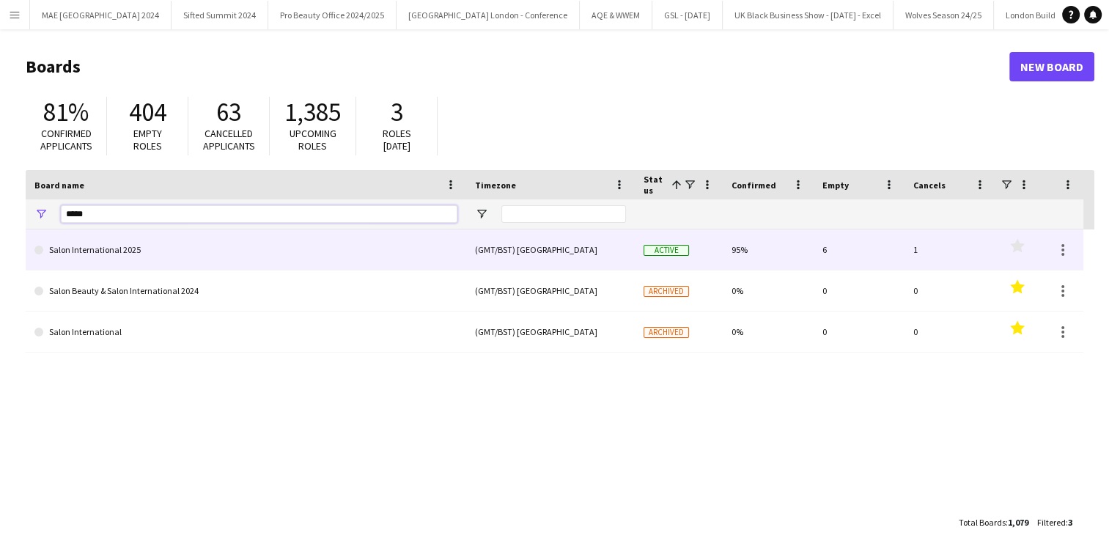
type input "*****"
click at [123, 251] on link "Salon International 2025" at bounding box center [245, 249] width 423 height 41
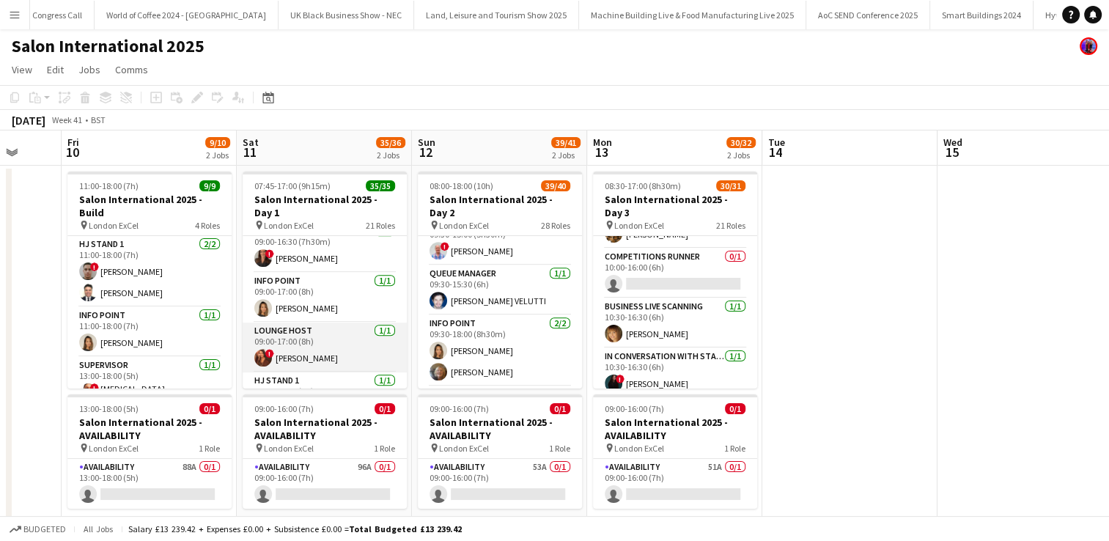
scroll to position [856, 0]
